Goal: Navigation & Orientation: Find specific page/section

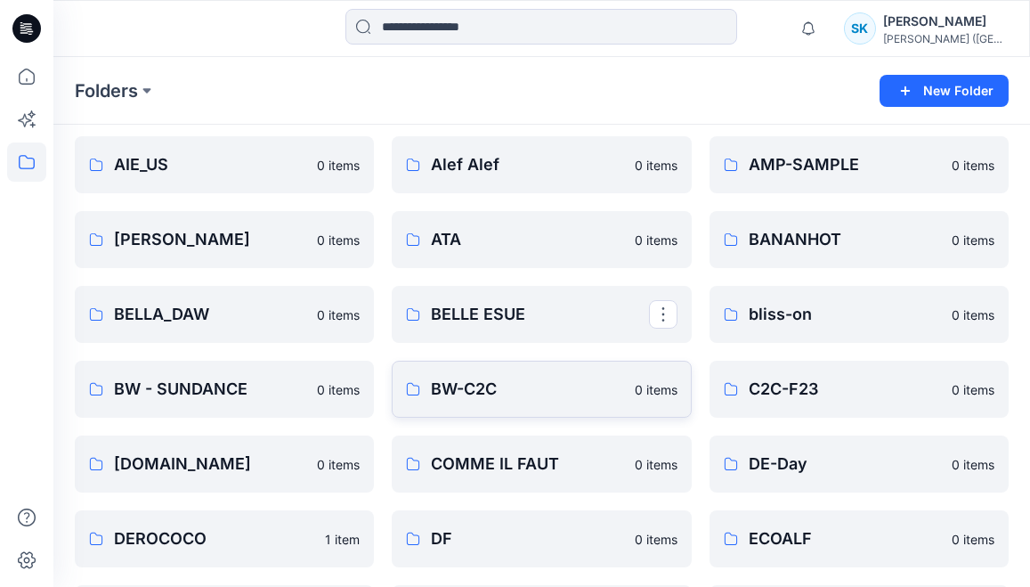
scroll to position [152, 0]
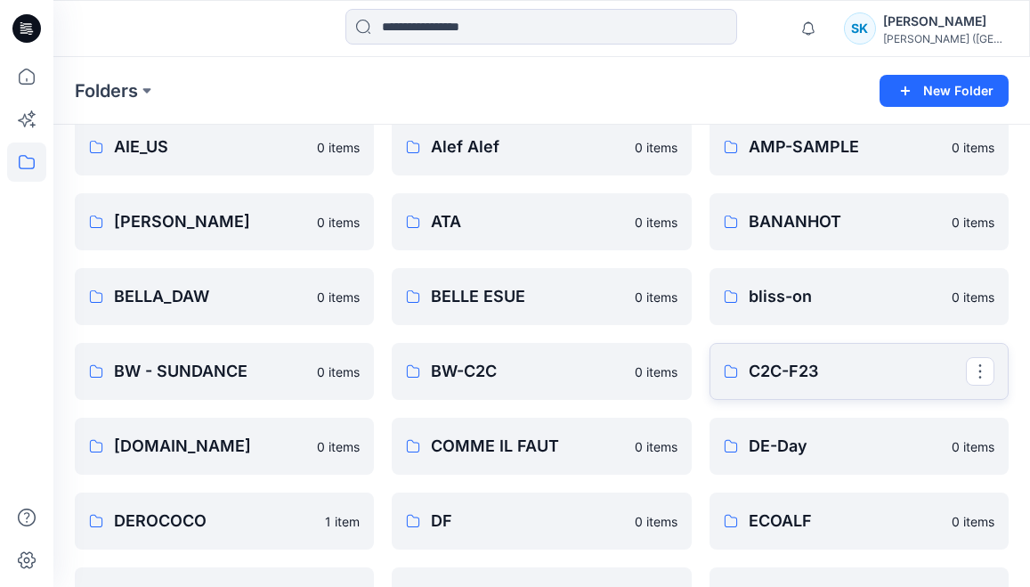
click at [795, 368] on p "C2C-F23" at bounding box center [857, 371] width 217 height 25
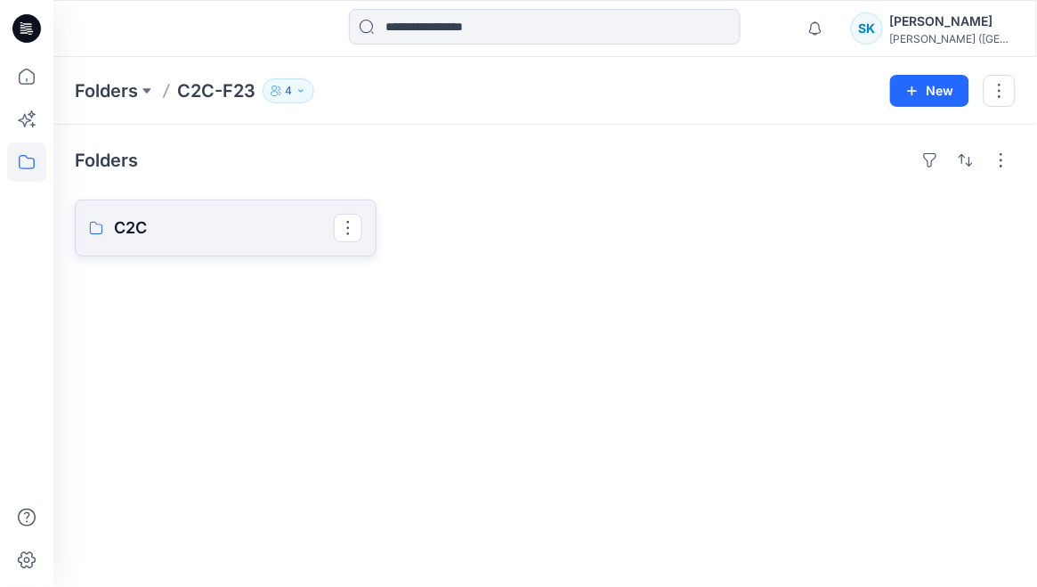
click at [190, 208] on link "C2C" at bounding box center [226, 227] width 302 height 57
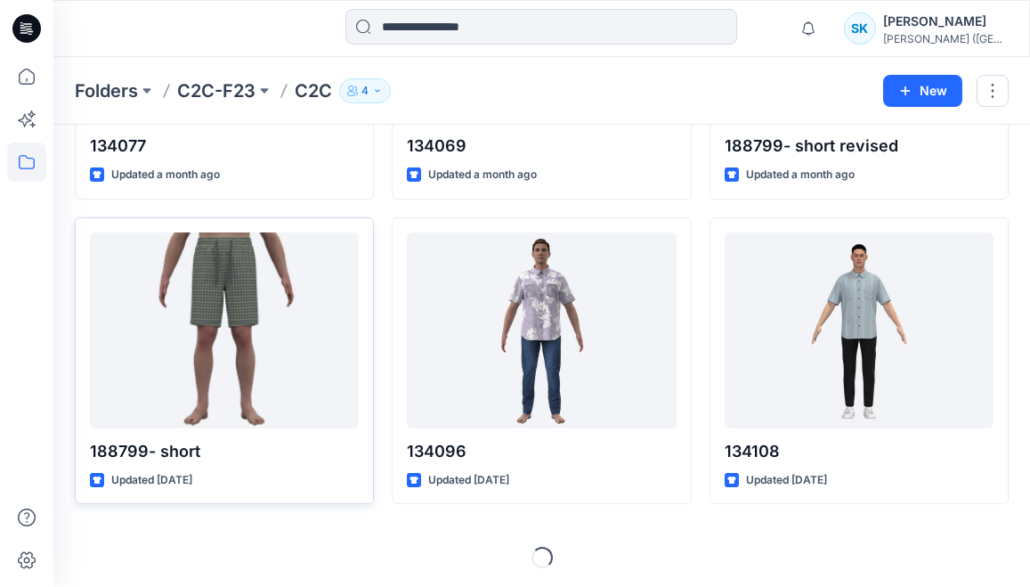
scroll to position [898, 0]
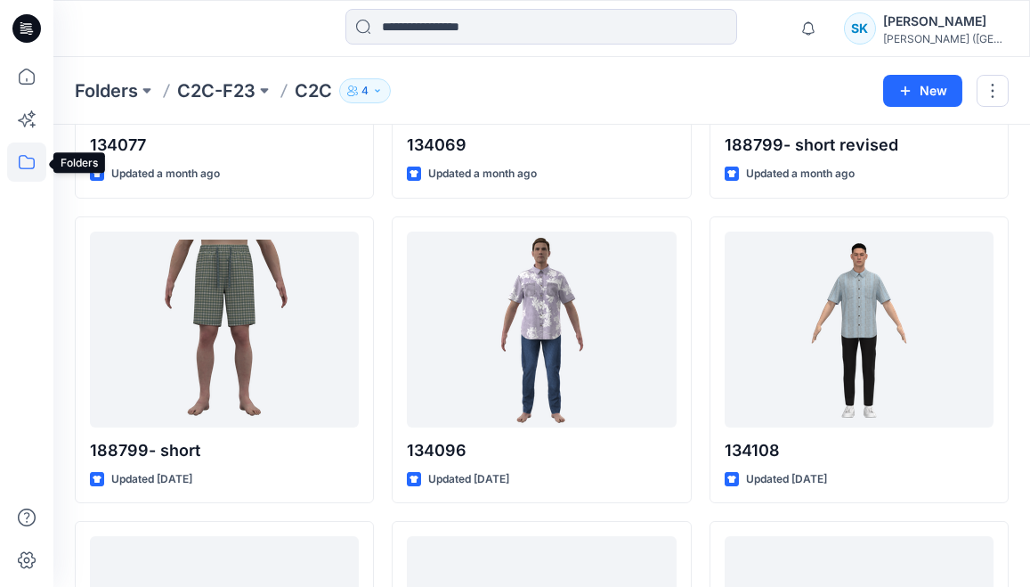
click at [15, 158] on icon at bounding box center [26, 161] width 39 height 39
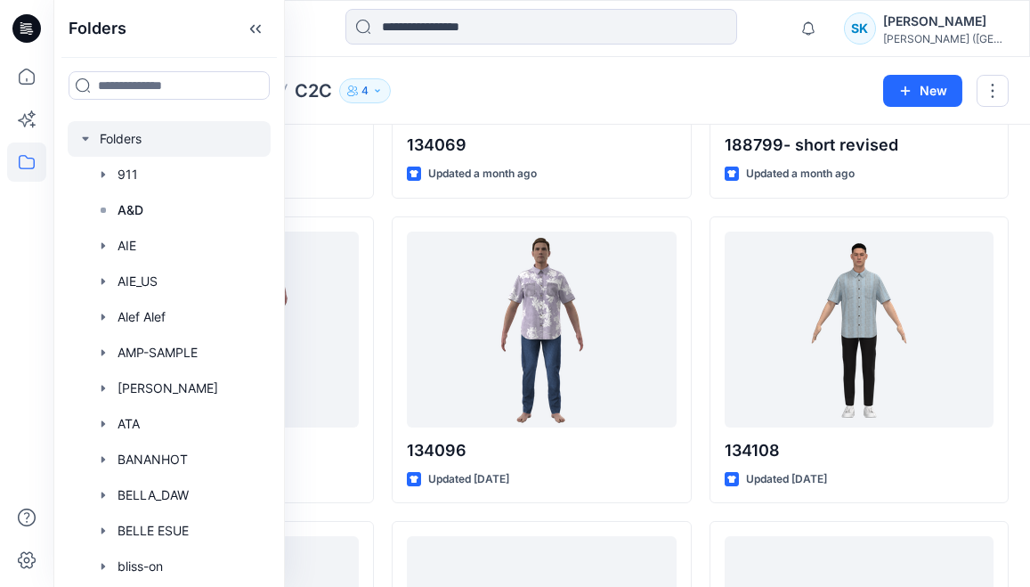
click at [122, 147] on div at bounding box center [169, 139] width 203 height 36
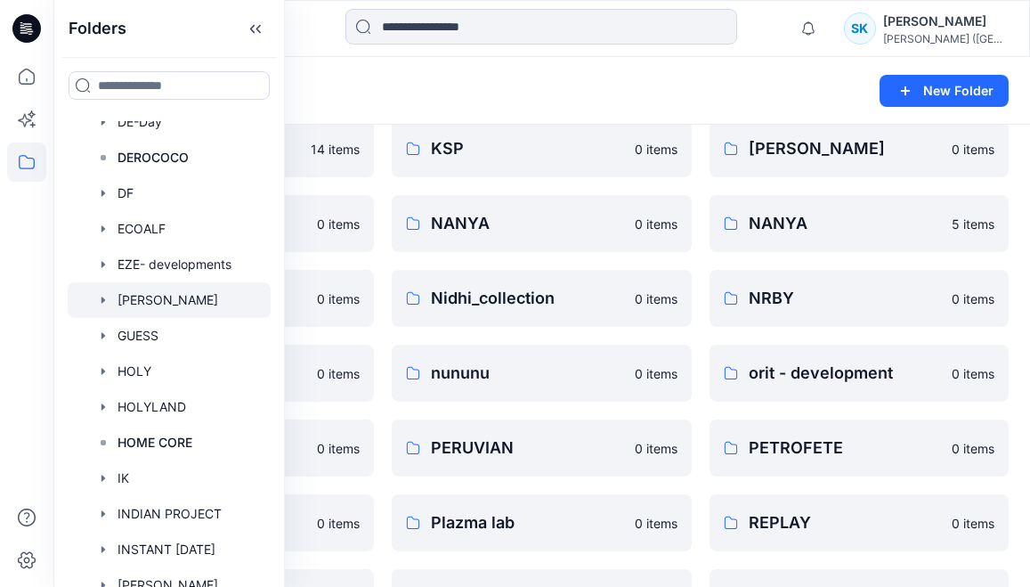
scroll to position [712, 0]
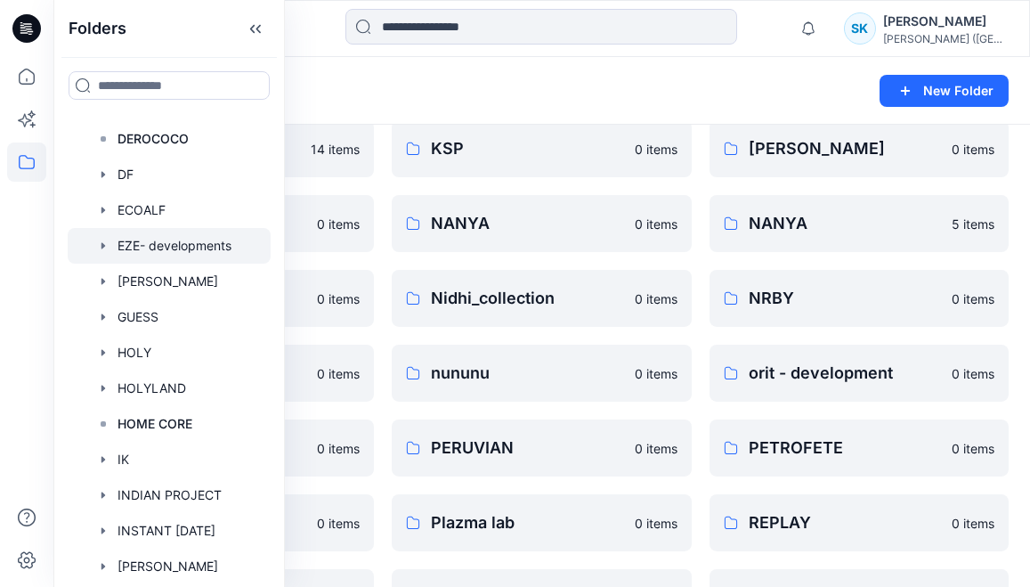
click at [152, 246] on div at bounding box center [169, 246] width 203 height 36
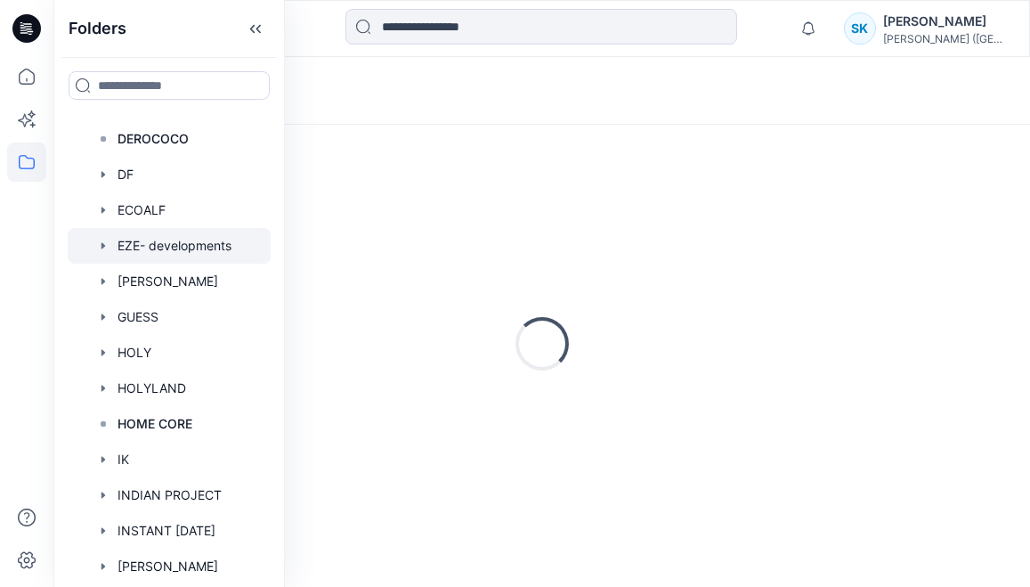
scroll to position [45, 0]
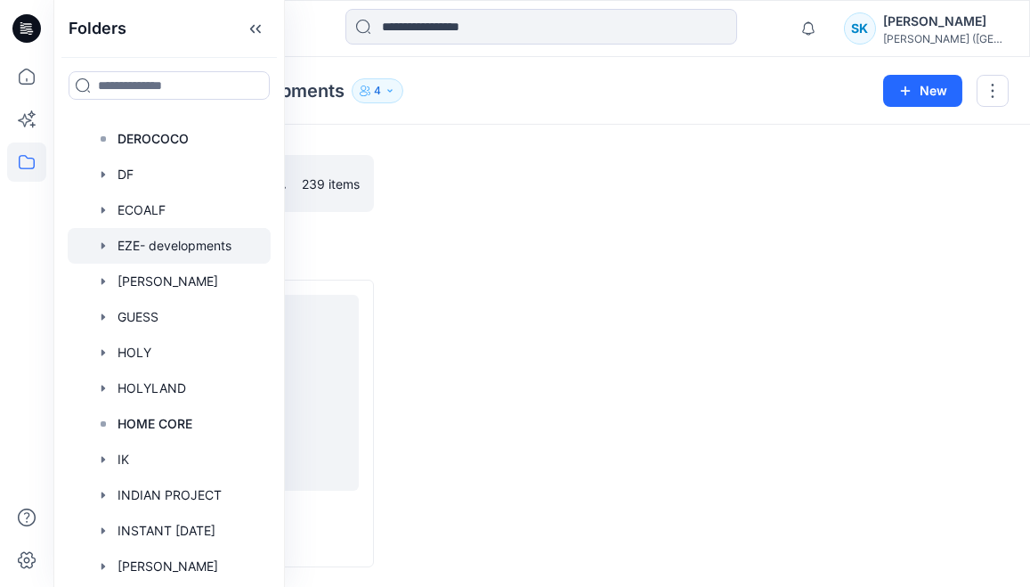
drag, startPoint x: 423, startPoint y: 172, endPoint x: 407, endPoint y: 174, distance: 16.1
click at [424, 172] on div at bounding box center [541, 183] width 299 height 57
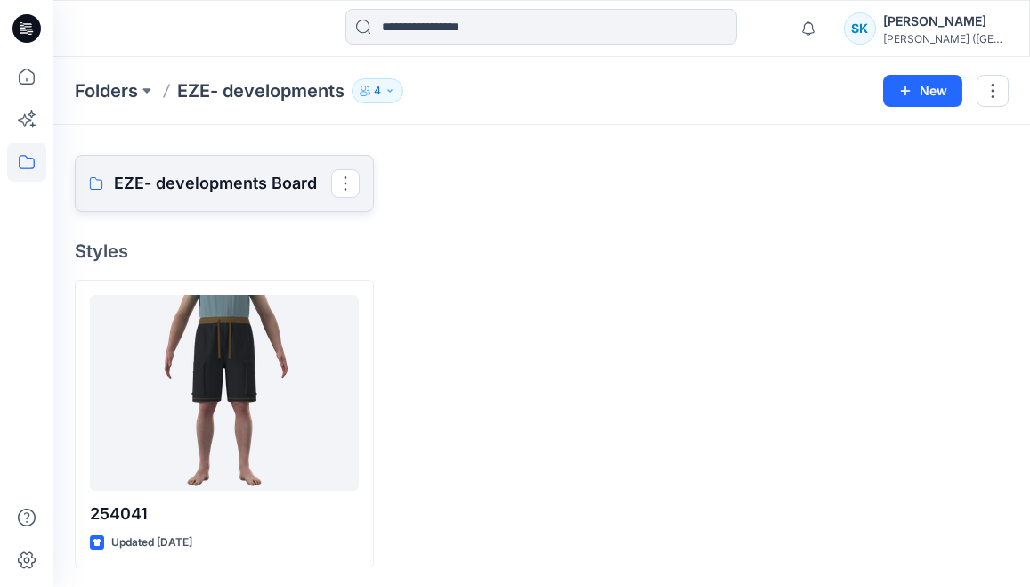
click at [274, 184] on p "EZE- developments Board" at bounding box center [222, 183] width 217 height 25
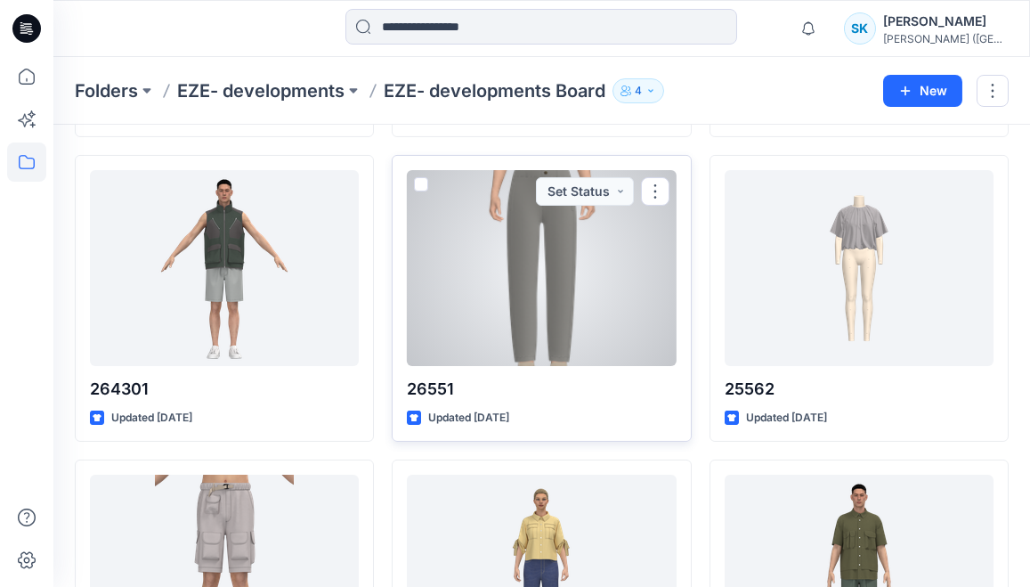
scroll to position [1560, 0]
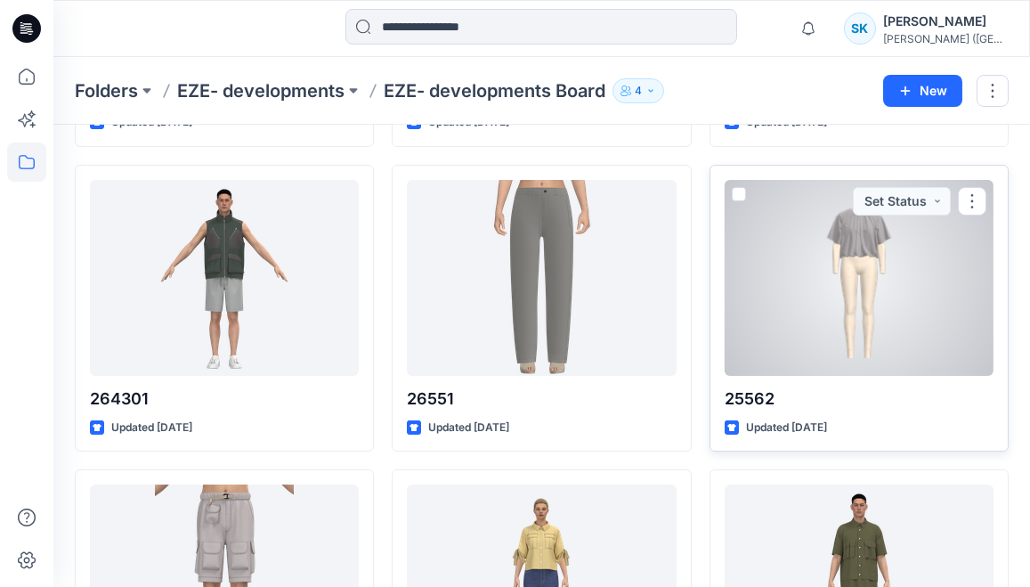
click at [843, 258] on div at bounding box center [859, 278] width 269 height 196
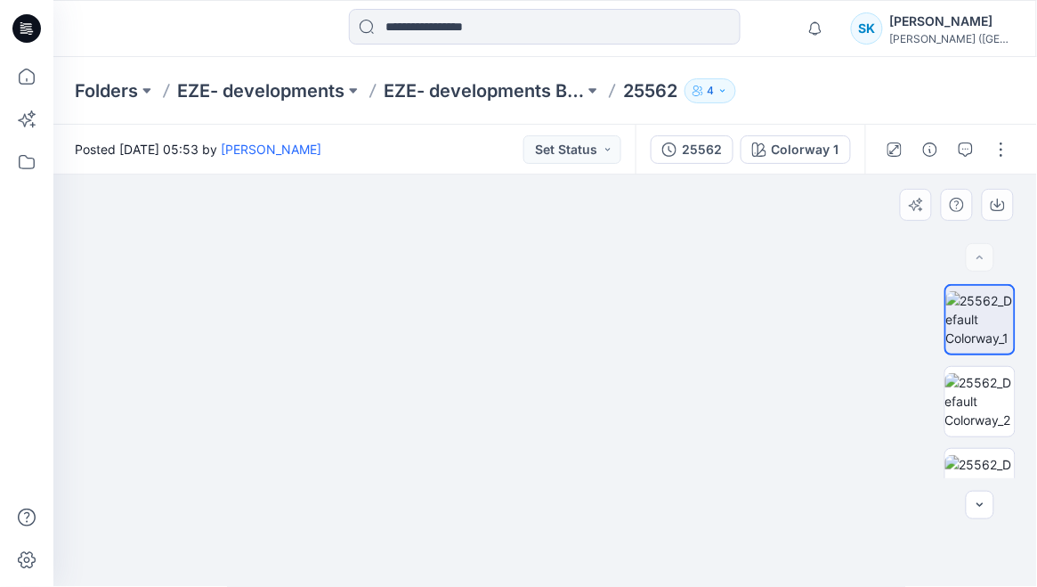
drag, startPoint x: 556, startPoint y: 371, endPoint x: 559, endPoint y: 443, distance: 72.2
drag, startPoint x: 561, startPoint y: 304, endPoint x: 558, endPoint y: 361, distance: 57.0
